Goal: Complete application form: Complete application form

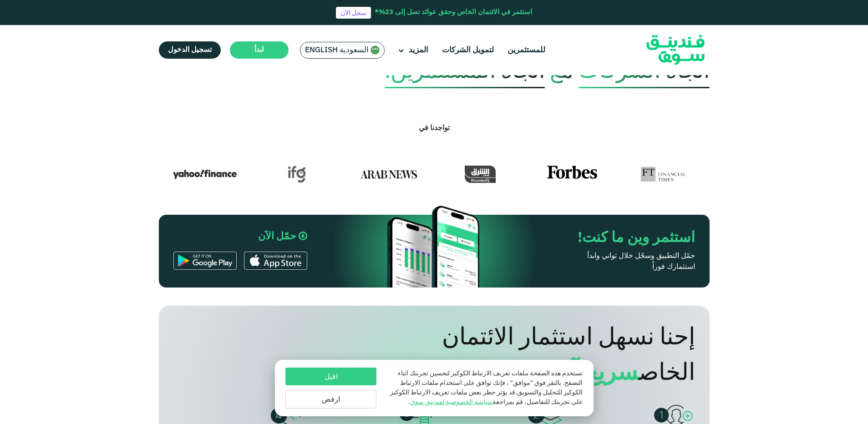
scroll to position [592, 0]
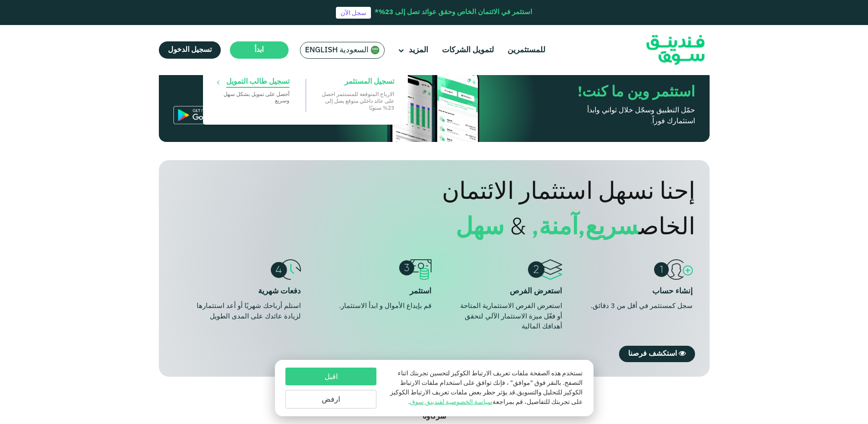
drag, startPoint x: 275, startPoint y: 53, endPoint x: 265, endPoint y: 94, distance: 42.1
click at [265, 59] on li "ابدأ تسجيل المستثمر الارباح المتوقعة للمستثمر احصل على عائد داخلي متوقع يصل إلى…" at bounding box center [259, 49] width 59 height 17
click at [265, 94] on p "‏أحصل على تمويل بشكل ‏سهل وسريع" at bounding box center [253, 97] width 73 height 13
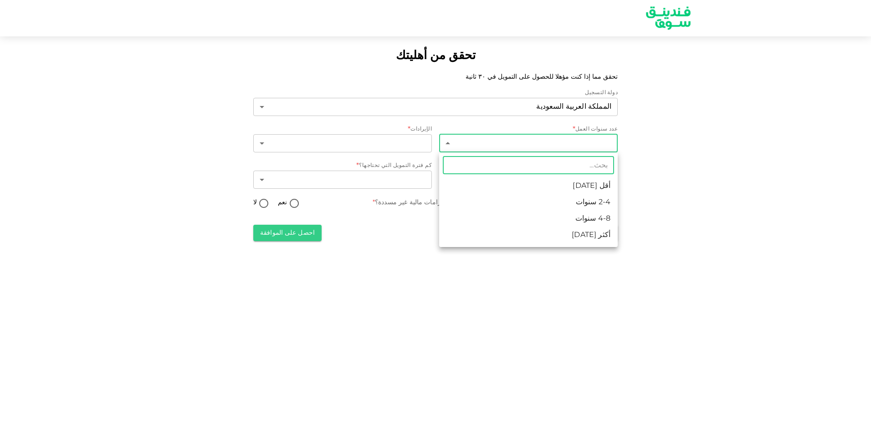
click at [510, 147] on body "تحقق من أهليتك تحقق مما إذا كنت مؤهلا للحصول على التمويل في ٣٠ ثانية دولة التسج…" at bounding box center [435, 212] width 871 height 424
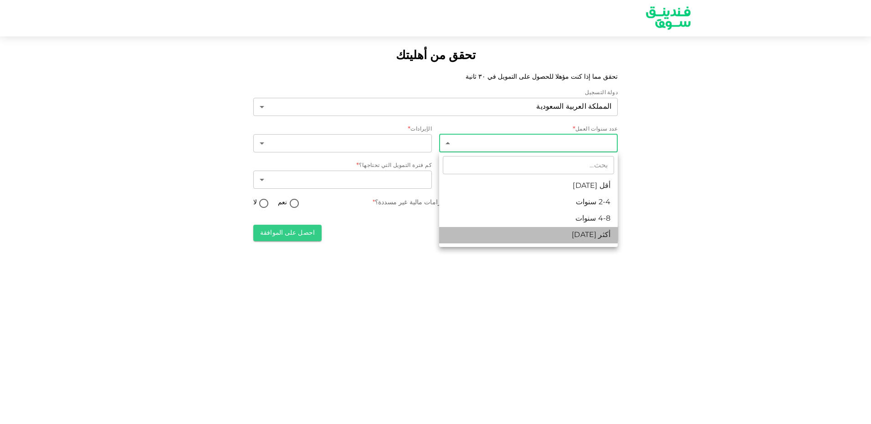
click at [598, 237] on li "أكثر من 8 سنوات" at bounding box center [528, 235] width 178 height 16
type input "4"
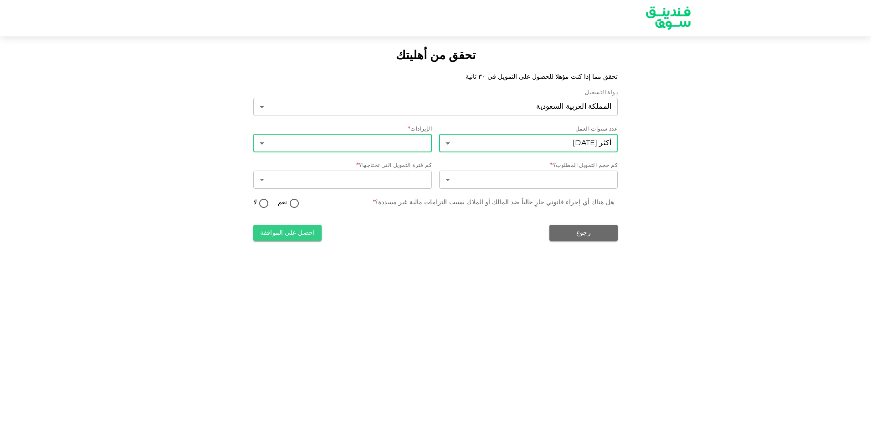
click at [415, 141] on body "تحقق من أهليتك تحقق مما إذا كنت مؤهلا للحصول على التمويل في ٣٠ ثانية دولة التسج…" at bounding box center [435, 212] width 871 height 424
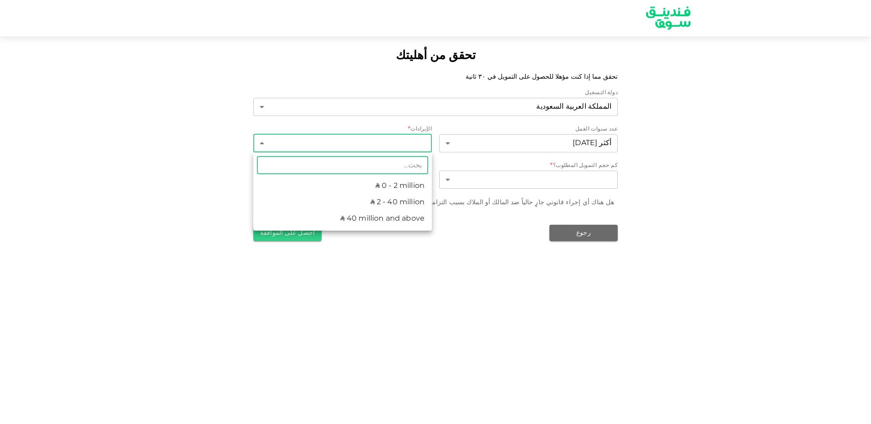
click at [392, 182] on li "ʢ 0 - 2 million" at bounding box center [342, 186] width 178 height 16
type input "1"
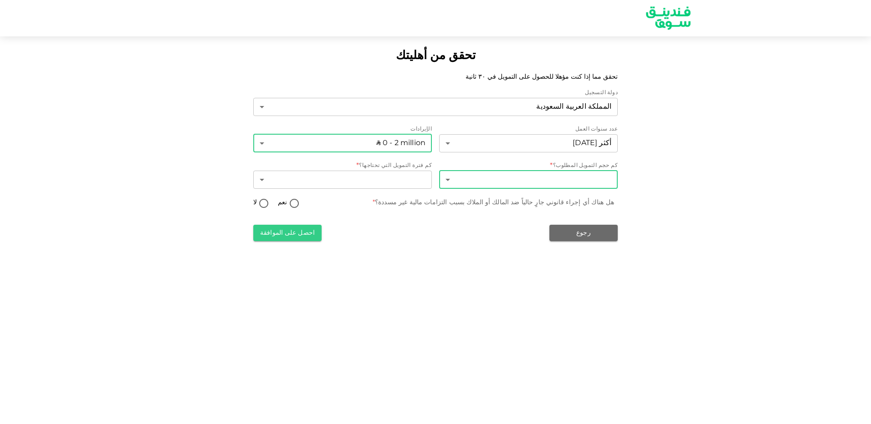
click at [510, 184] on body "تحقق من أهليتك تحقق مما إذا كنت مؤهلا للحصول على التمويل في ٣٠ ثانية دولة التسج…" at bounding box center [435, 212] width 871 height 424
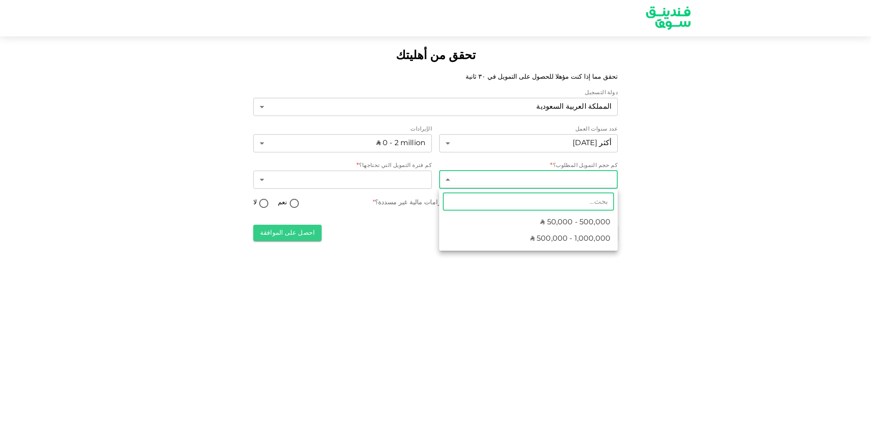
click at [562, 226] on span "ʢ 50,000 - 500,000" at bounding box center [575, 222] width 70 height 11
type input "1"
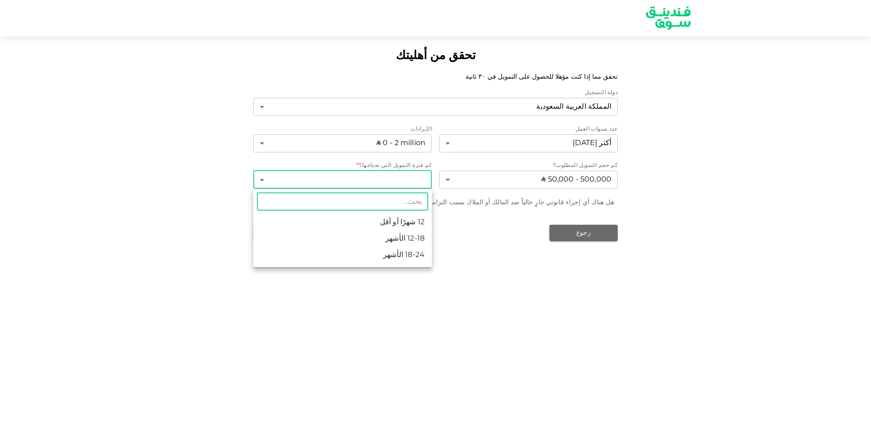
click at [333, 183] on body "تحقق من أهليتك تحقق مما إذا كنت مؤهلا للحصول على التمويل في ٣٠ ثانية دولة التسج…" at bounding box center [435, 212] width 871 height 424
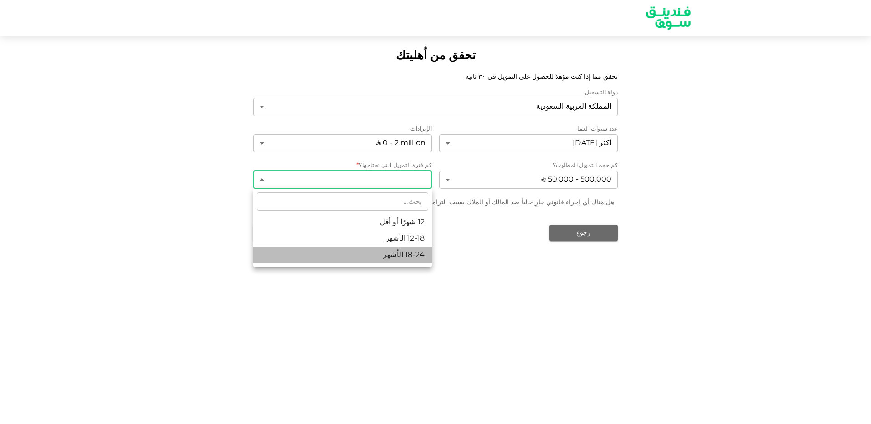
click at [397, 253] on li "18-24 الأشهر" at bounding box center [342, 255] width 178 height 16
type input "3"
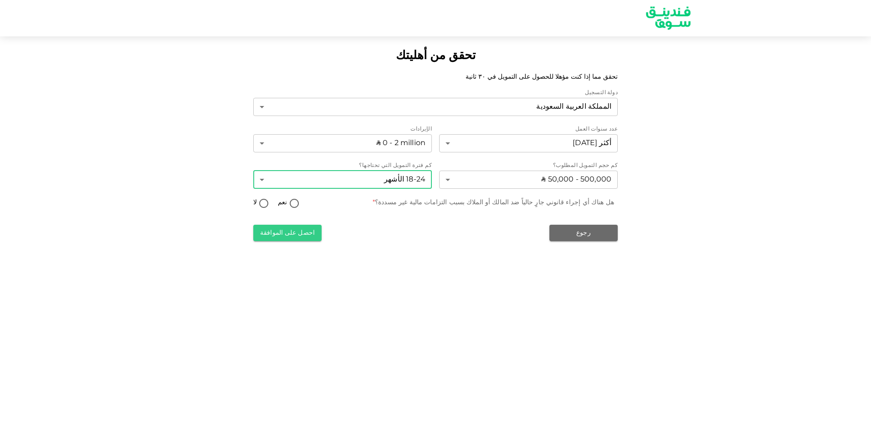
click at [262, 201] on input "لا" at bounding box center [264, 204] width 14 height 12
radio input "true"
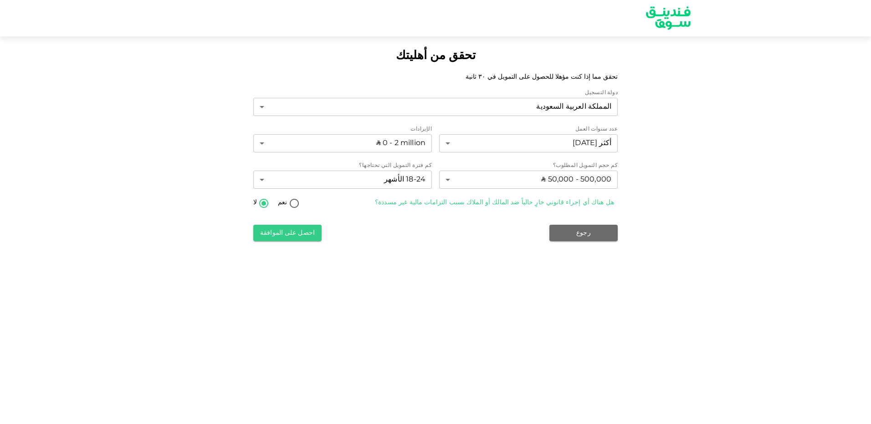
click at [309, 237] on button "احصل على الموافقة" at bounding box center [287, 233] width 68 height 16
